Goal: Go to known website: Access a specific website the user already knows

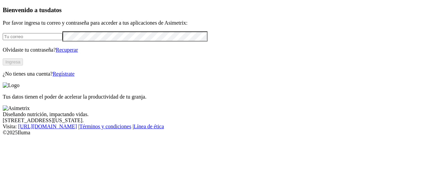
click at [54, 40] on input "email" at bounding box center [33, 36] width 60 height 7
type input "[PERSON_NAME][EMAIL_ADDRESS][PERSON_NAME][DOMAIN_NAME]"
click at [23, 65] on button "Ingresa" at bounding box center [13, 61] width 20 height 7
